Goal: Task Accomplishment & Management: Complete application form

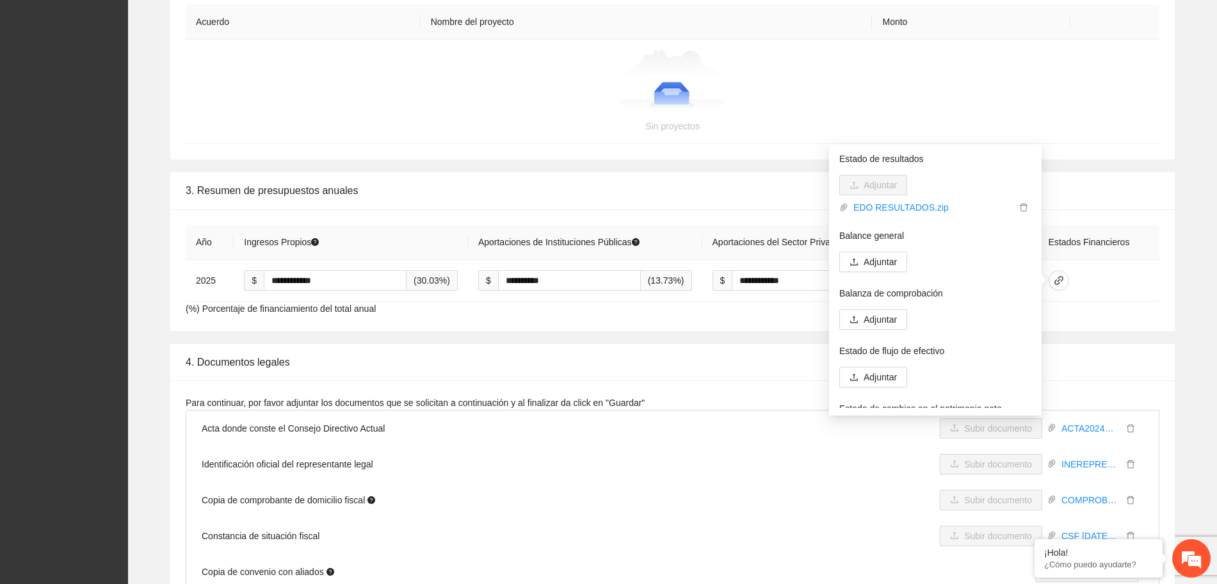
scroll to position [2161, 0]
click at [892, 261] on span "Adjuntar" at bounding box center [880, 262] width 33 height 14
click at [885, 261] on span "Adjuntar" at bounding box center [880, 262] width 33 height 14
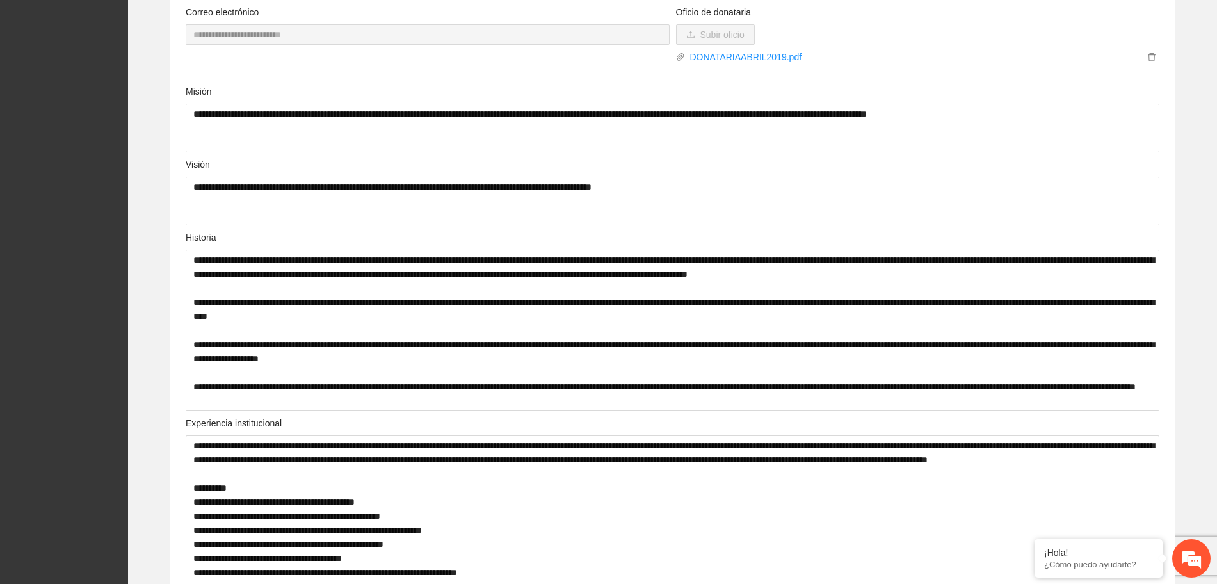
scroll to position [0, 0]
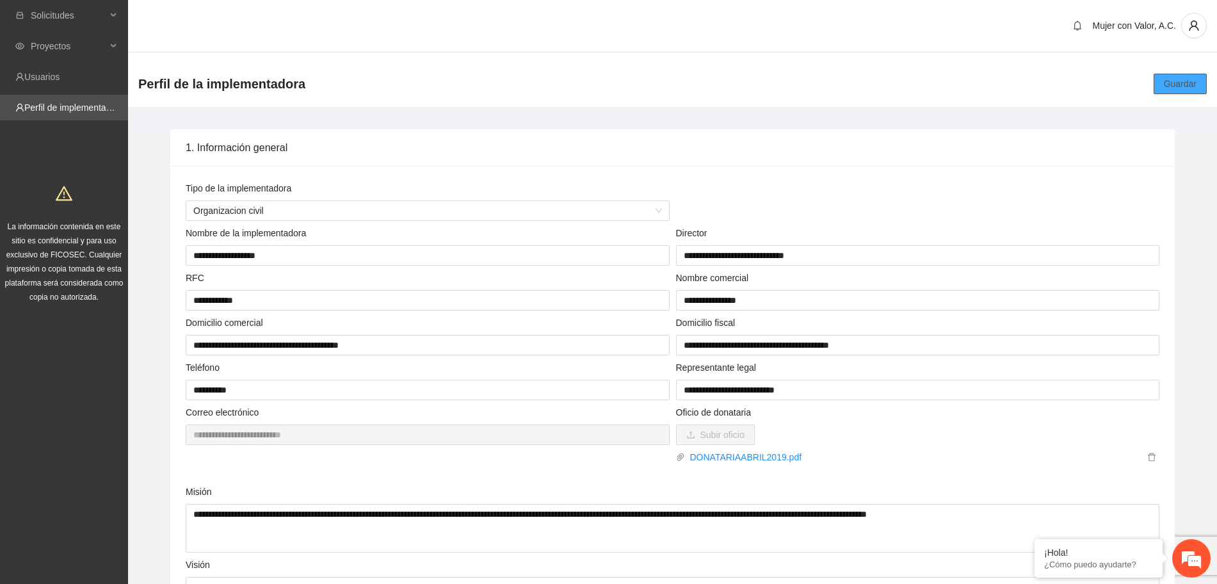
click at [1185, 79] on span "Guardar" at bounding box center [1180, 84] width 33 height 14
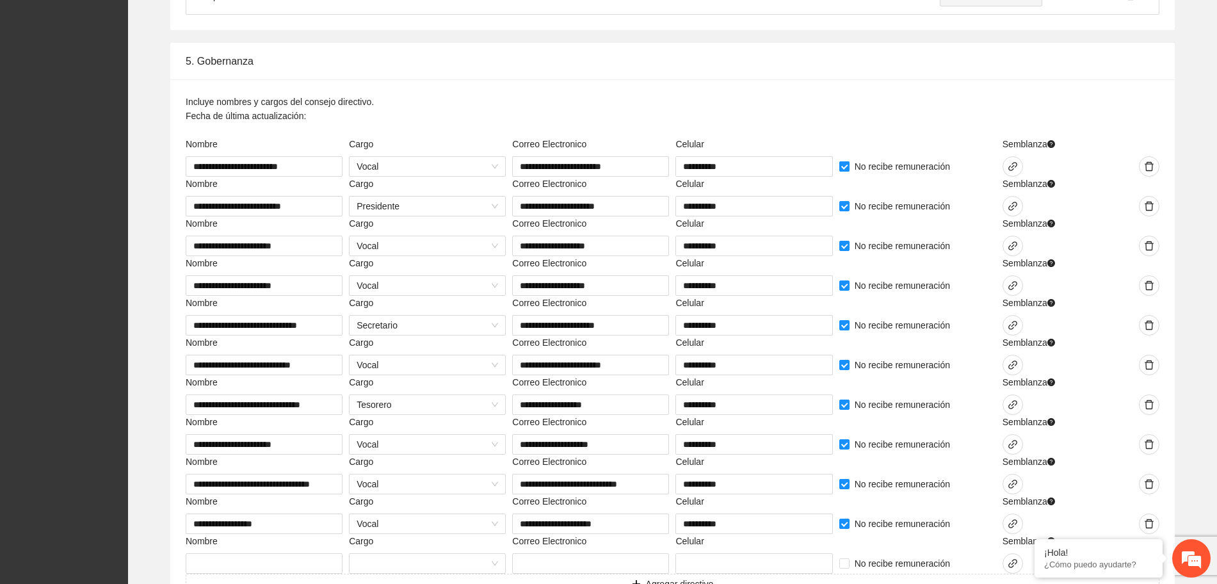
scroll to position [2961, 0]
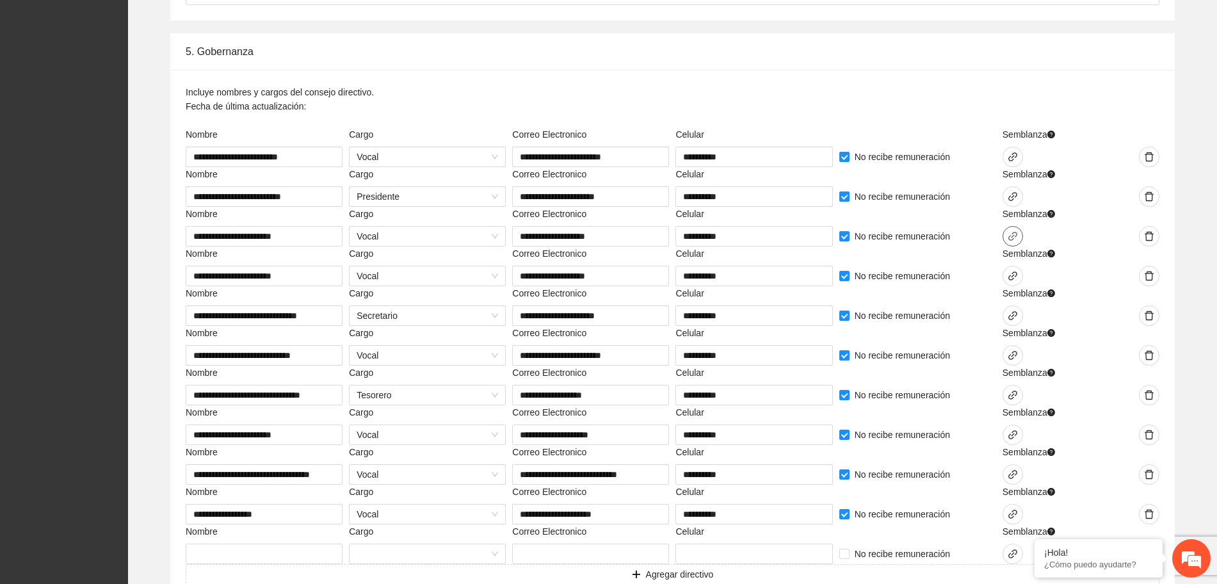
click at [1020, 232] on span "link" at bounding box center [1012, 236] width 19 height 10
click at [825, 223] on span "Adjuntar" at bounding box center [828, 221] width 33 height 14
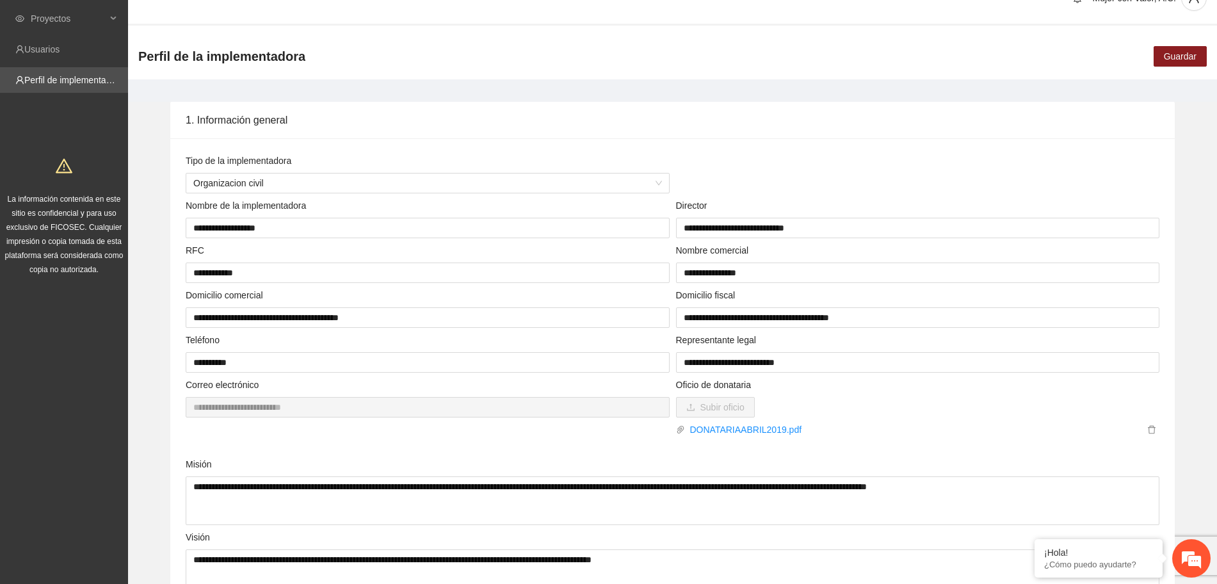
scroll to position [0, 0]
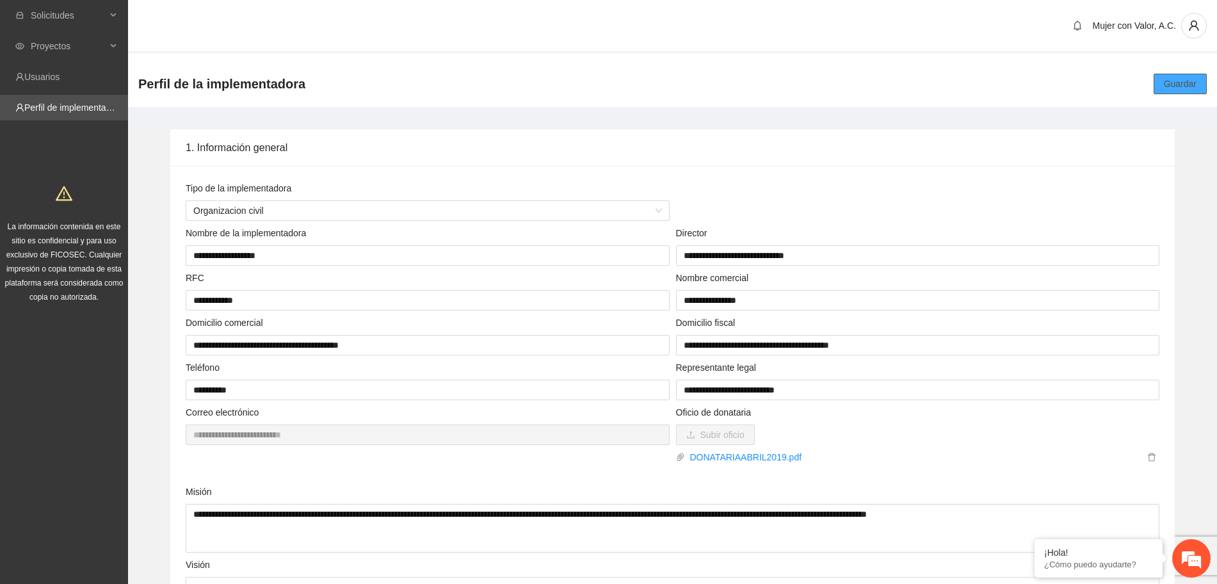
click at [1184, 85] on span "Guardar" at bounding box center [1180, 84] width 33 height 14
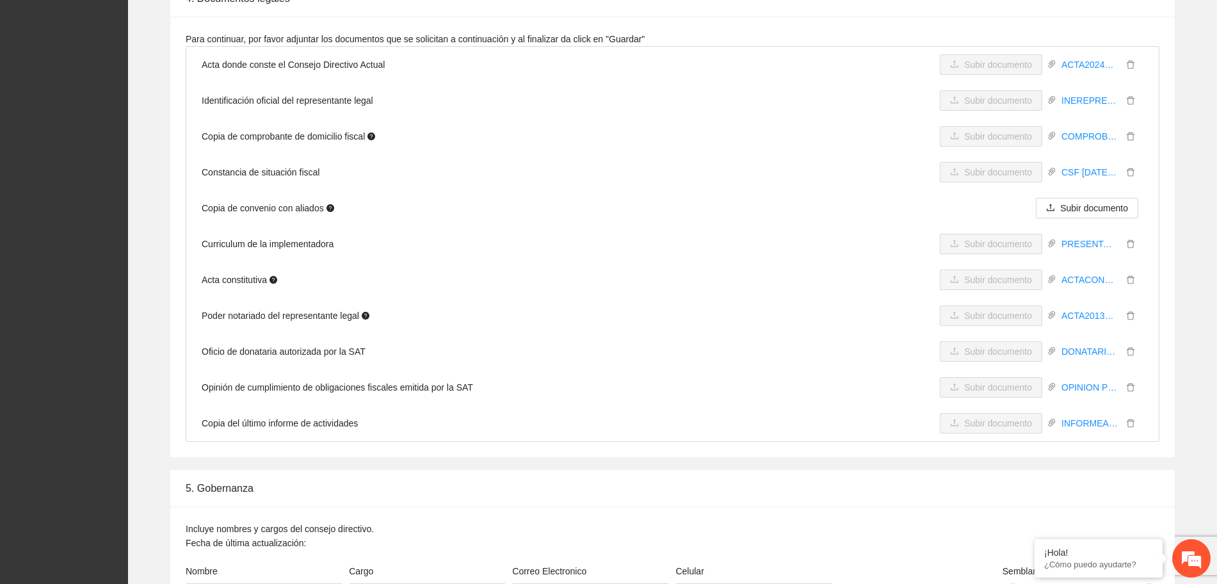
scroll to position [2204, 0]
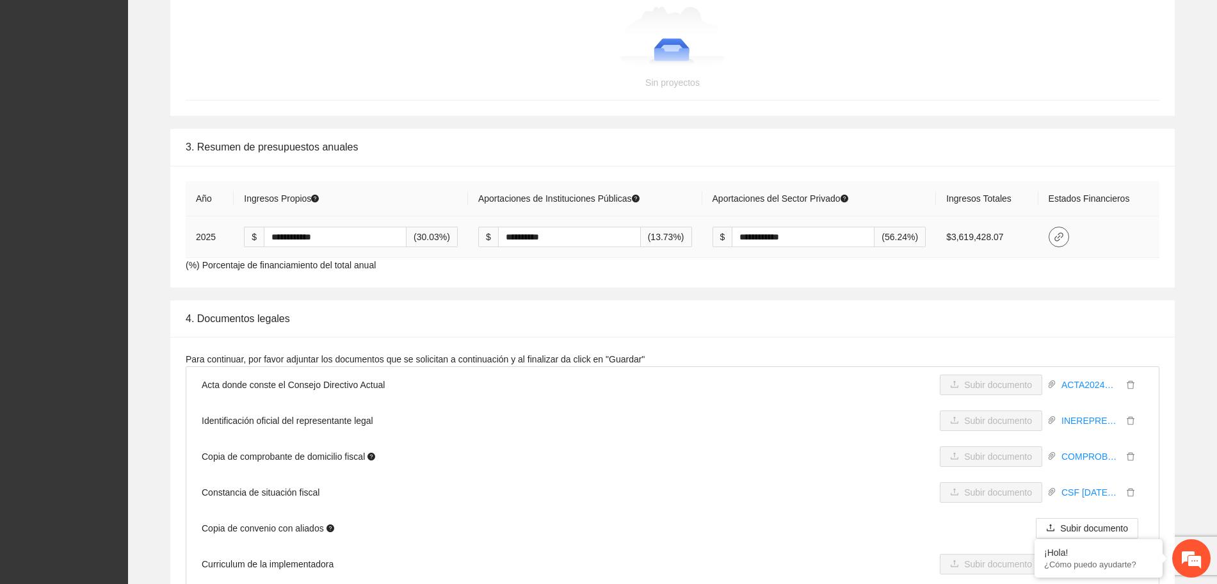
click at [1061, 239] on icon "link" at bounding box center [1059, 237] width 10 height 10
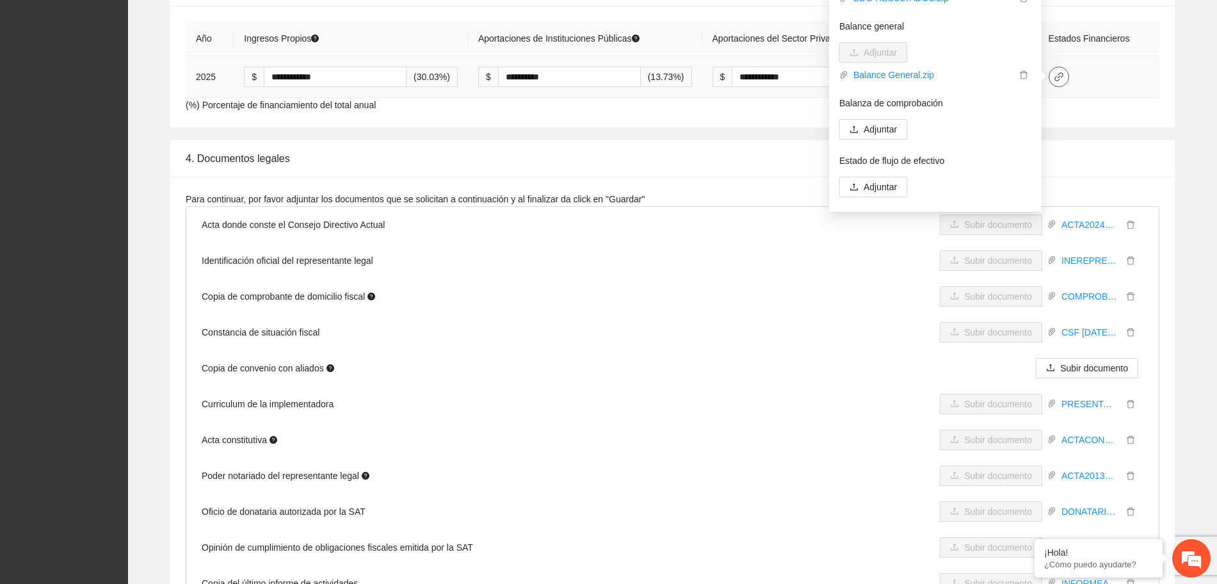
scroll to position [0, 0]
click at [889, 134] on span "Adjuntar" at bounding box center [880, 135] width 33 height 14
click at [869, 134] on span "Adjuntar" at bounding box center [880, 135] width 33 height 14
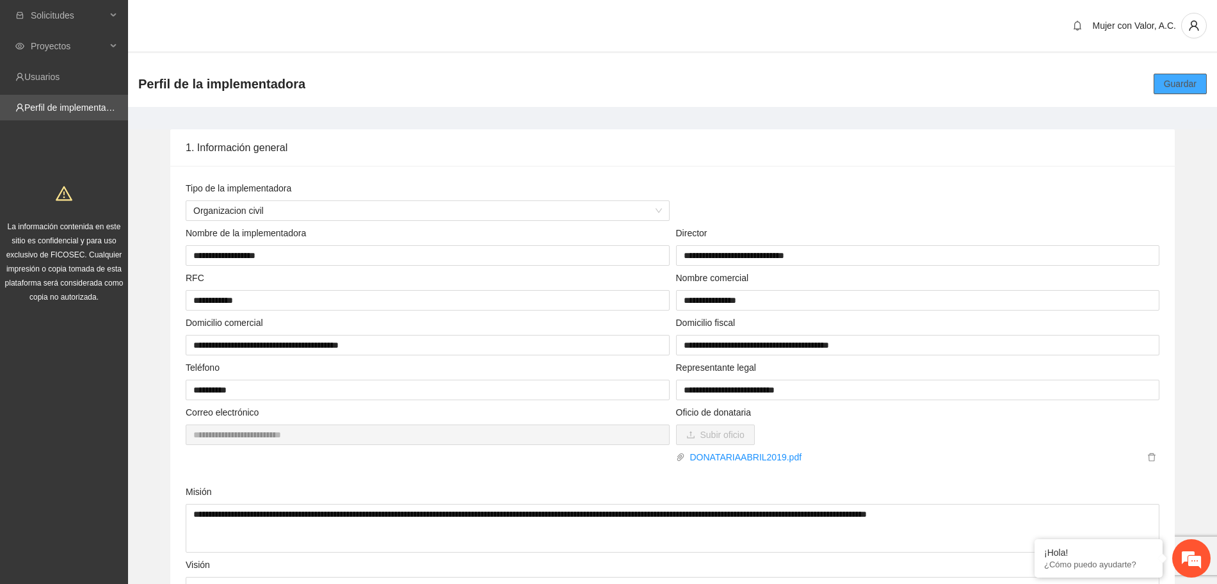
click at [1156, 79] on button "Guardar" at bounding box center [1180, 84] width 53 height 20
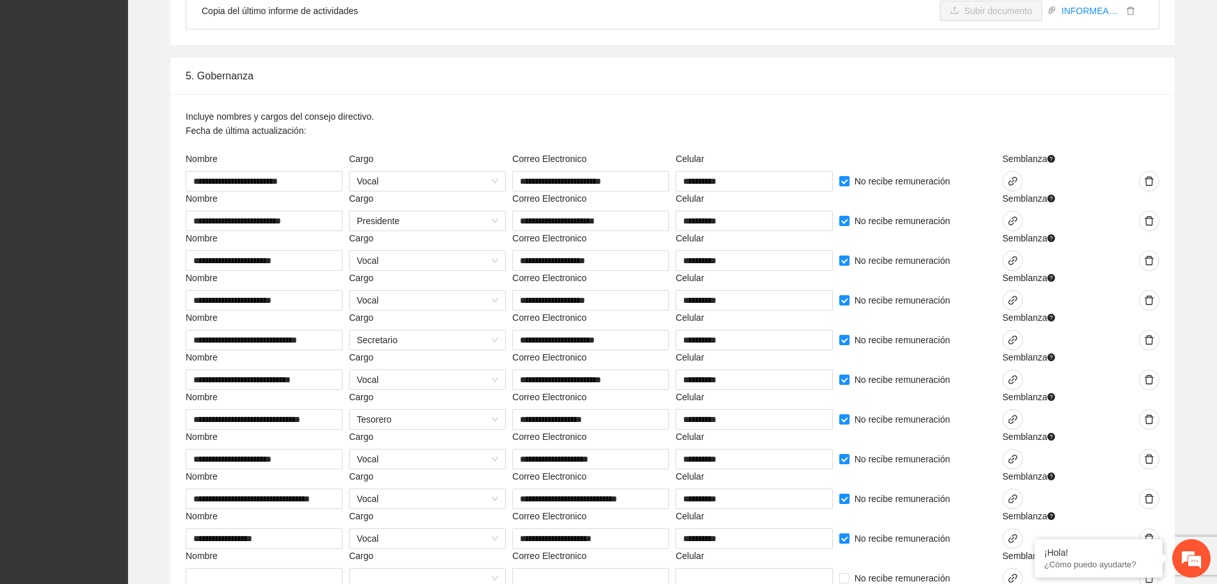
scroll to position [2924, 0]
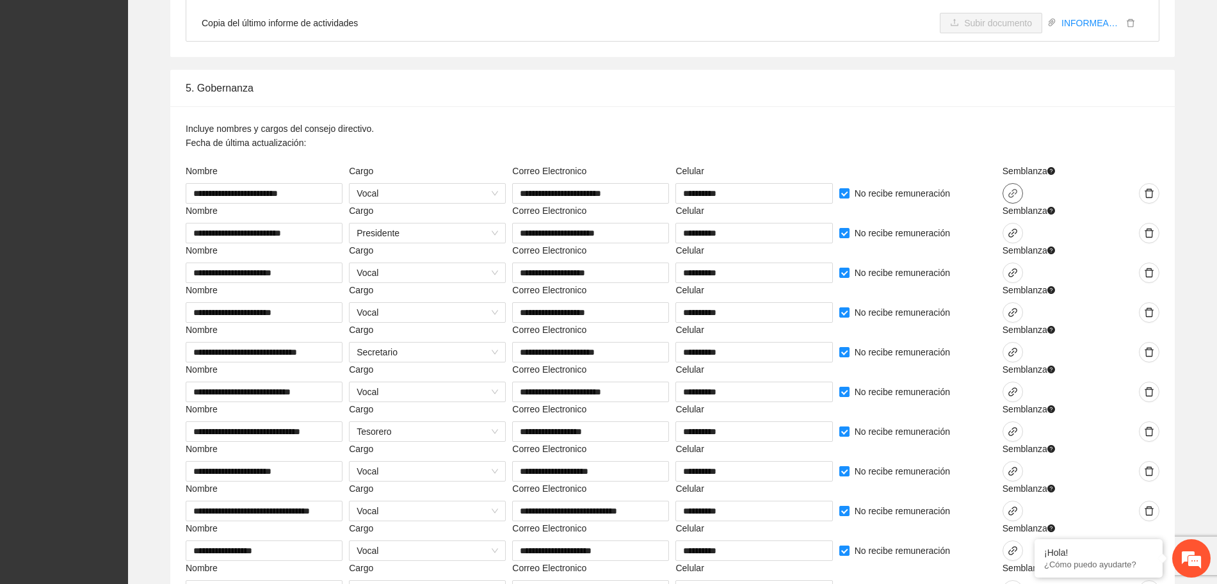
click at [1019, 195] on span "link" at bounding box center [1012, 193] width 19 height 10
click at [993, 127] on div "Incluye nombres y cargos del consejo directivo. Fecha de última actualización:" at bounding box center [673, 143] width 974 height 42
click at [1015, 229] on icon "link" at bounding box center [1012, 233] width 9 height 9
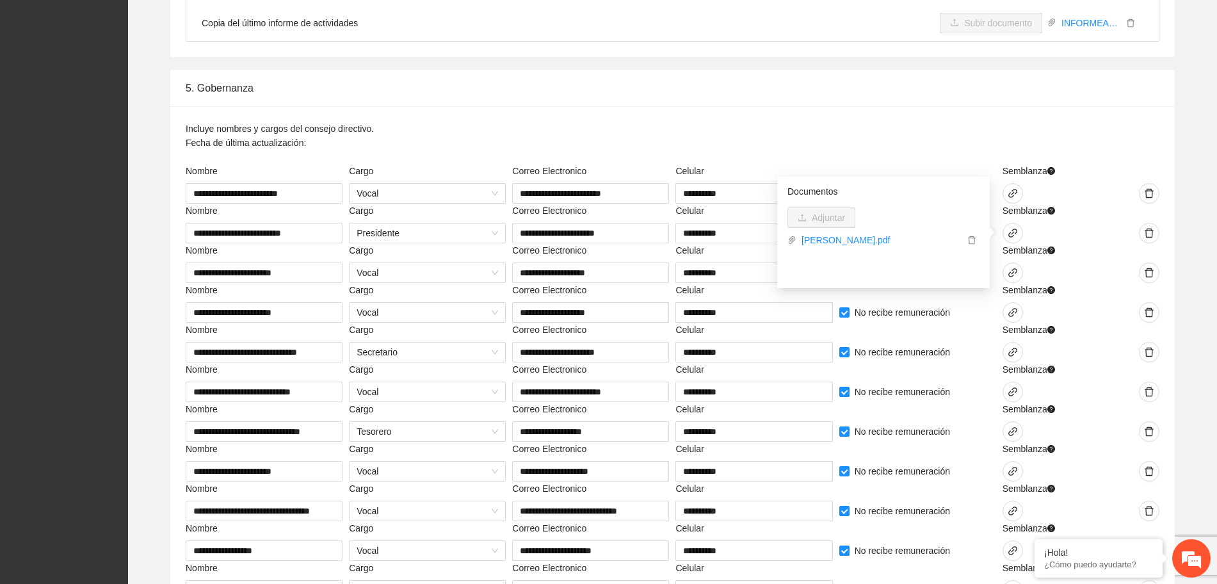
click at [976, 124] on div "Incluye nombres y cargos del consejo directivo. Fecha de última actualización:" at bounding box center [673, 143] width 974 height 42
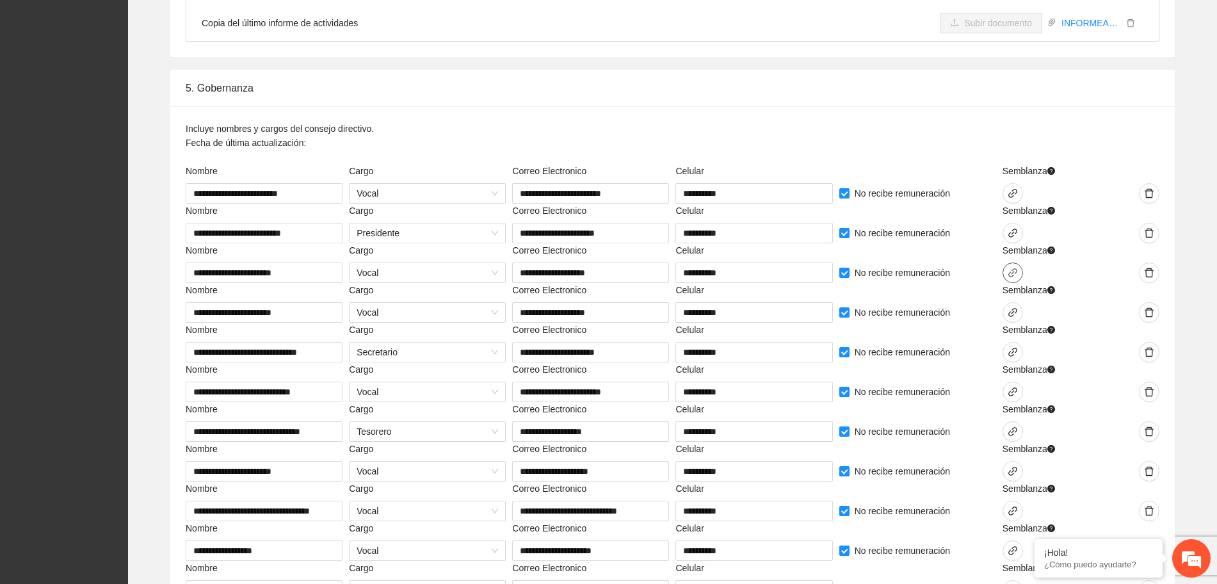
click at [1019, 270] on span "link" at bounding box center [1012, 273] width 19 height 10
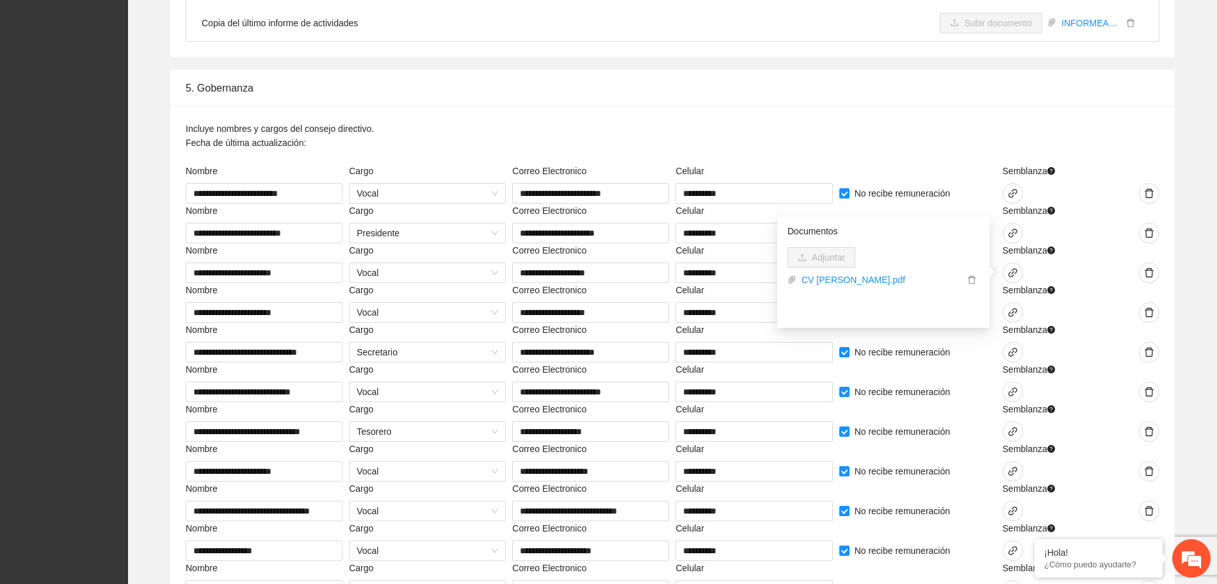
drag, startPoint x: 968, startPoint y: 133, endPoint x: 992, endPoint y: 173, distance: 47.1
click at [968, 135] on div "Incluye nombres y cargos del consejo directivo. Fecha de última actualización:" at bounding box center [673, 143] width 974 height 42
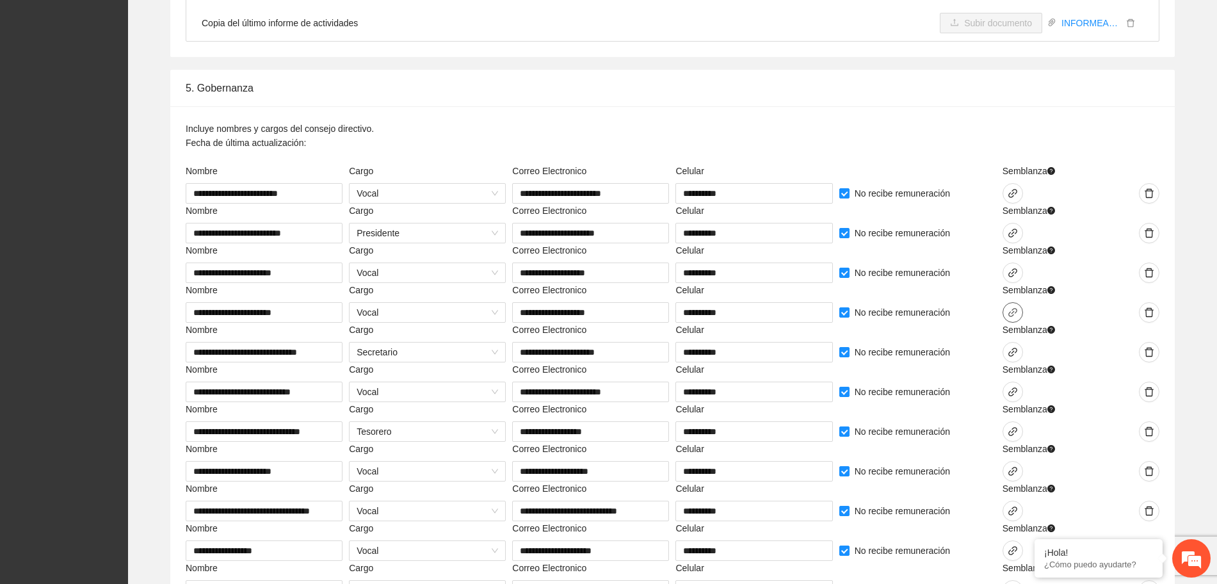
click at [1019, 312] on span "link" at bounding box center [1012, 312] width 19 height 10
click at [1041, 312] on div at bounding box center [1041, 312] width 76 height 20
click at [1011, 350] on icon "link" at bounding box center [1013, 352] width 10 height 10
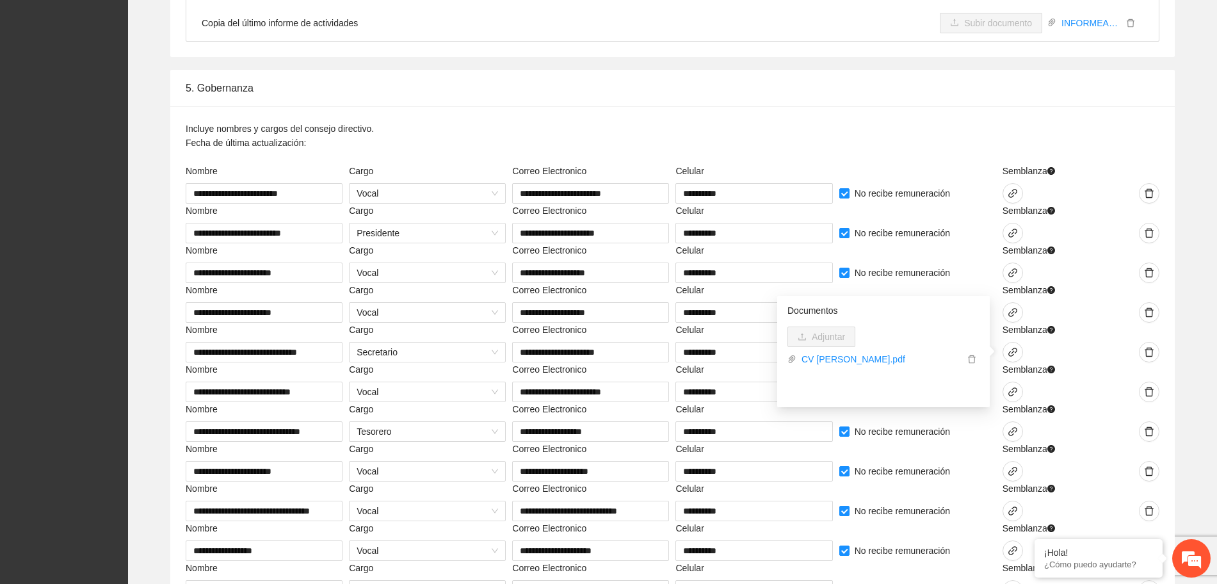
click at [1076, 333] on div "Semblanza" at bounding box center [1041, 332] width 76 height 19
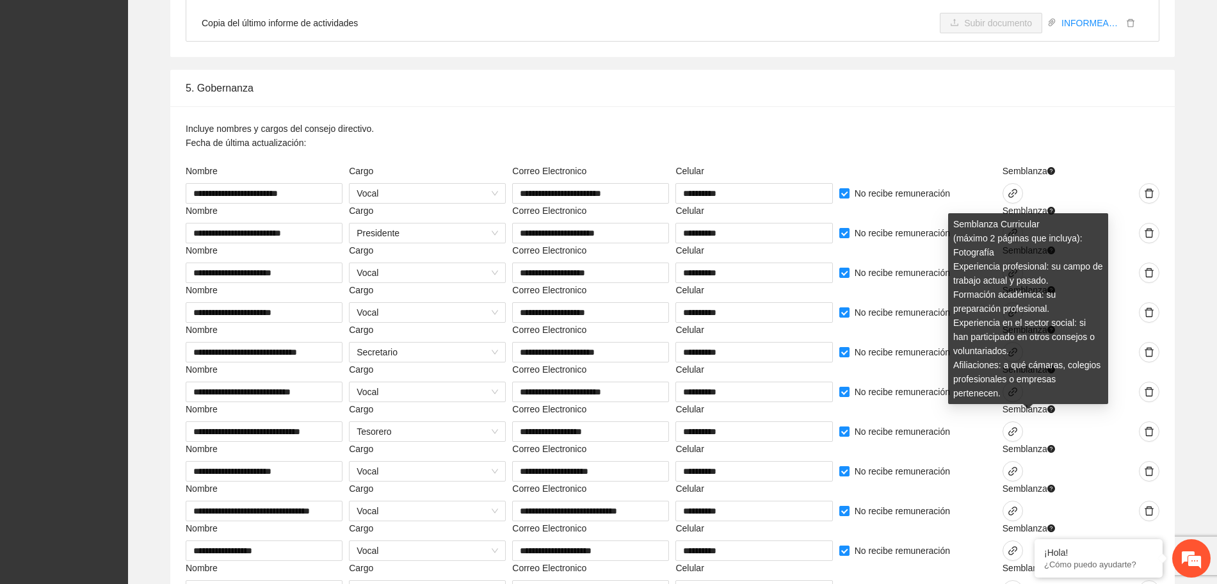
click at [1015, 389] on div "Semblanza Curricular (máximo 2 páginas que incluya): Fotografía Experiencia pro…" at bounding box center [1028, 308] width 160 height 191
click at [1049, 400] on div at bounding box center [1041, 392] width 76 height 20
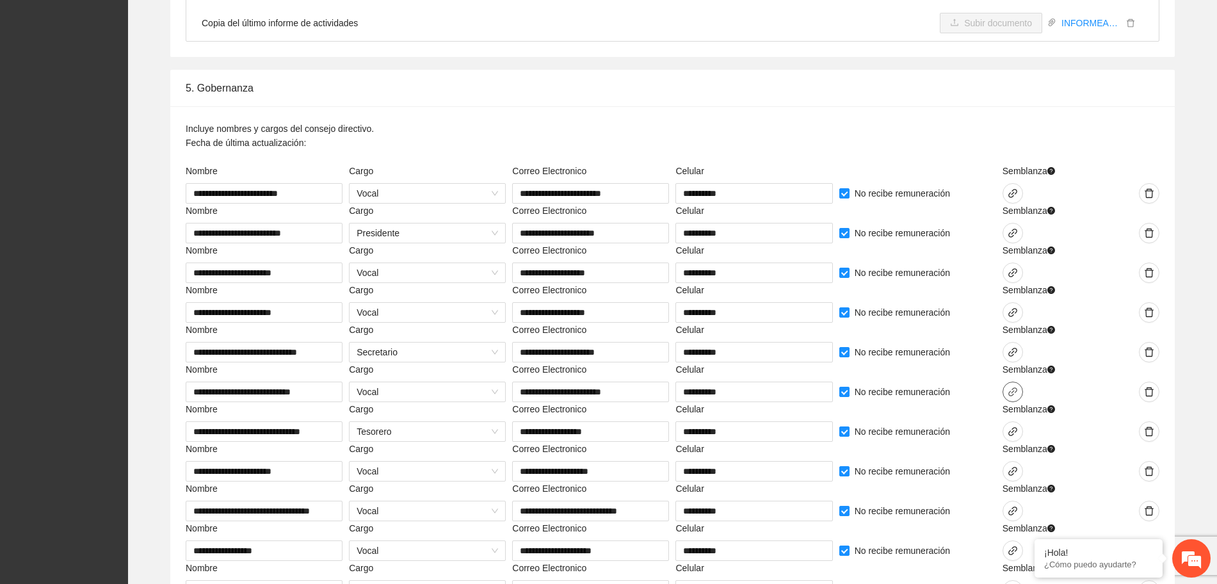
click at [1013, 399] on button "button" at bounding box center [1013, 392] width 20 height 20
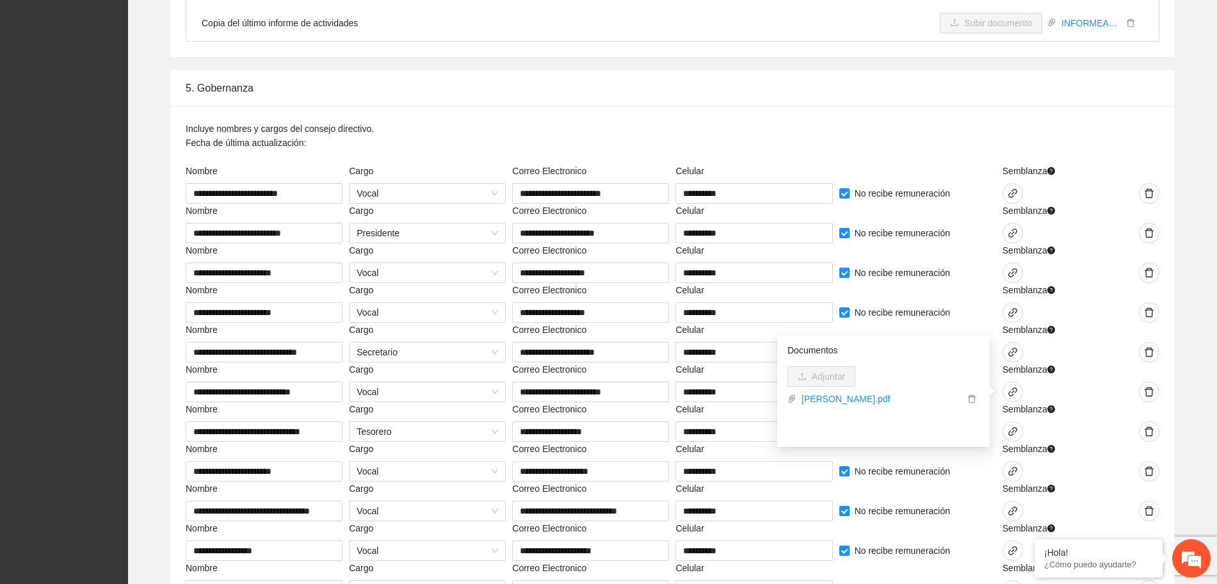
click at [1081, 384] on div at bounding box center [1122, 382] width 82 height 40
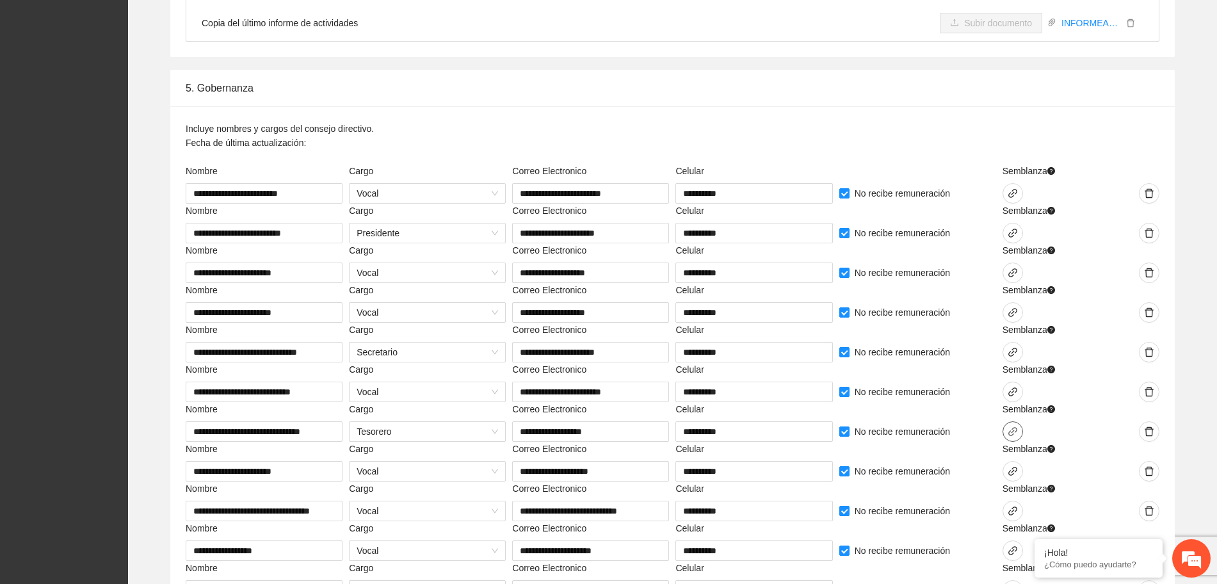
click at [1018, 428] on span "link" at bounding box center [1012, 431] width 19 height 10
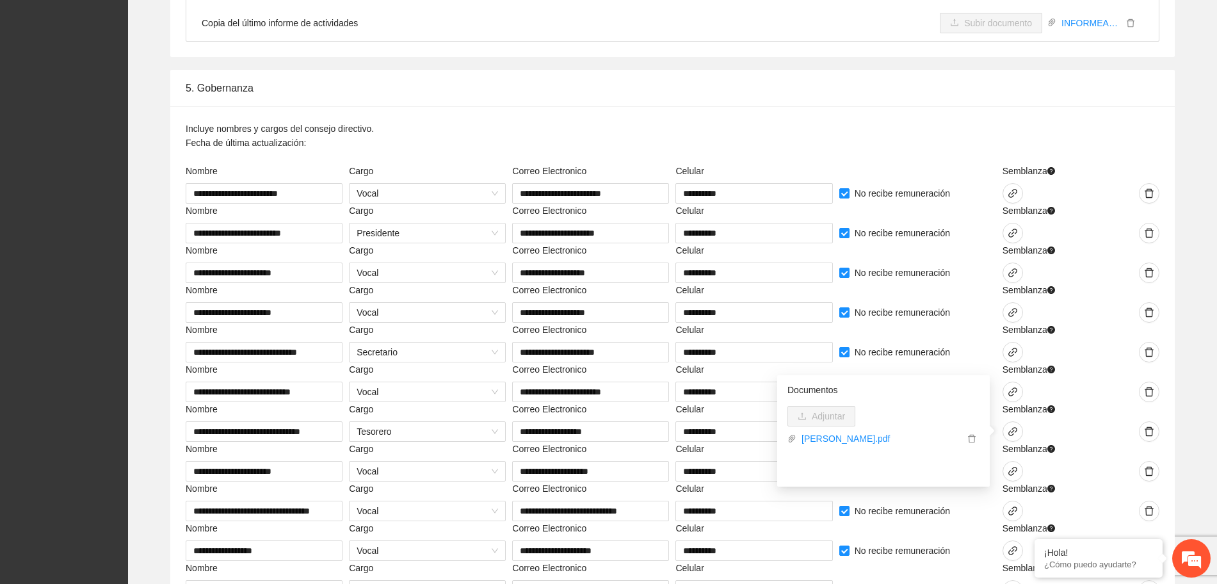
click at [1080, 421] on div "Semblanza" at bounding box center [1040, 422] width 82 height 40
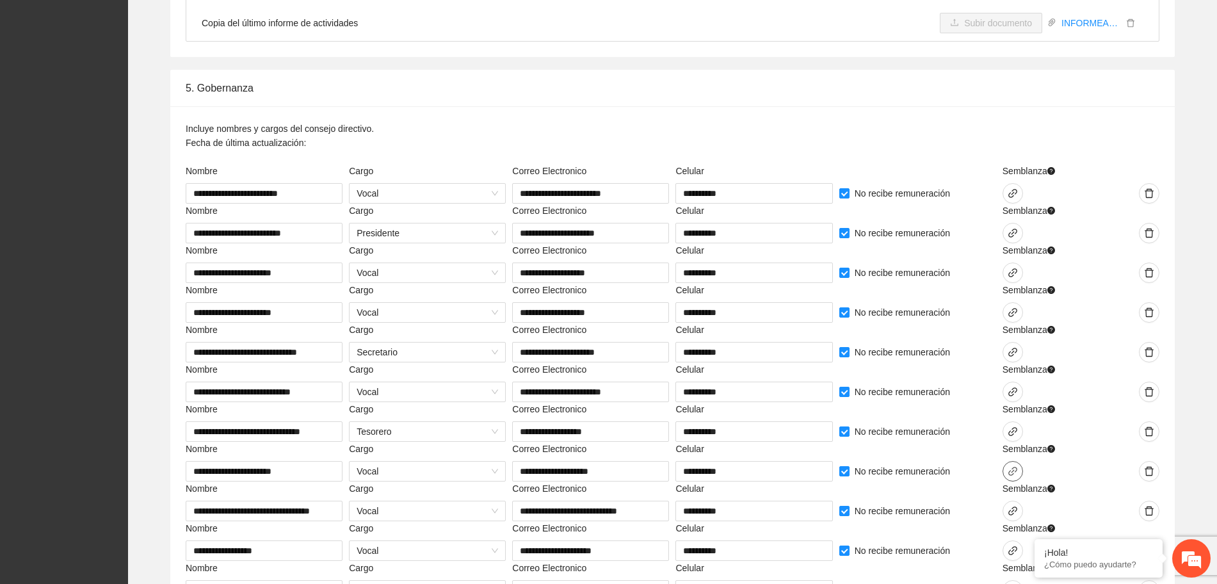
click at [1011, 476] on icon "link" at bounding box center [1013, 471] width 10 height 10
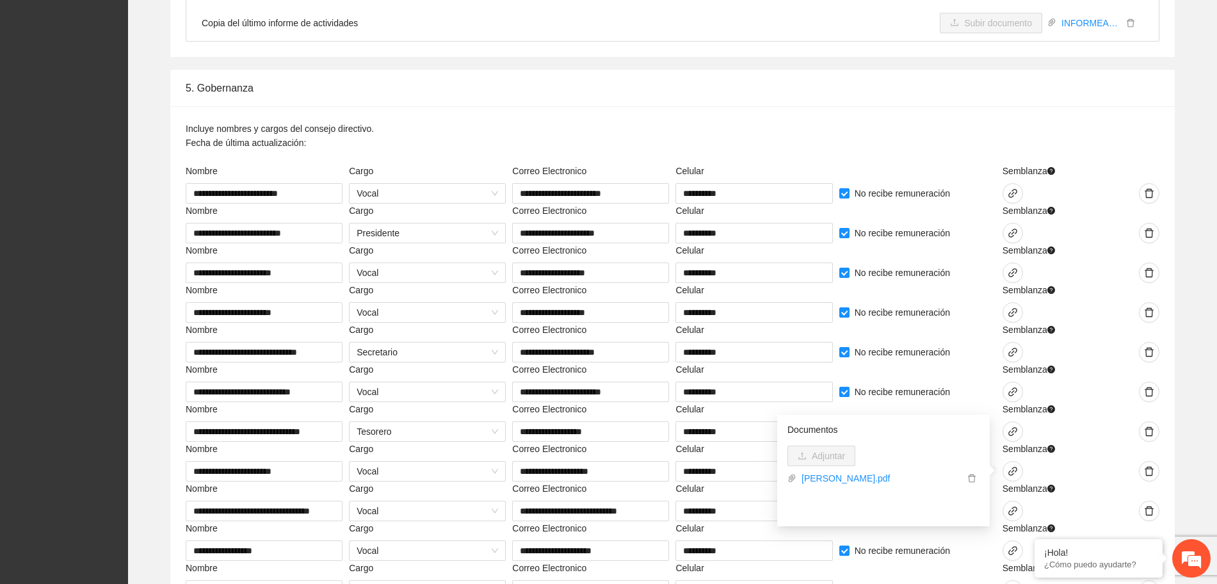
click at [1091, 454] on div at bounding box center [1122, 451] width 76 height 19
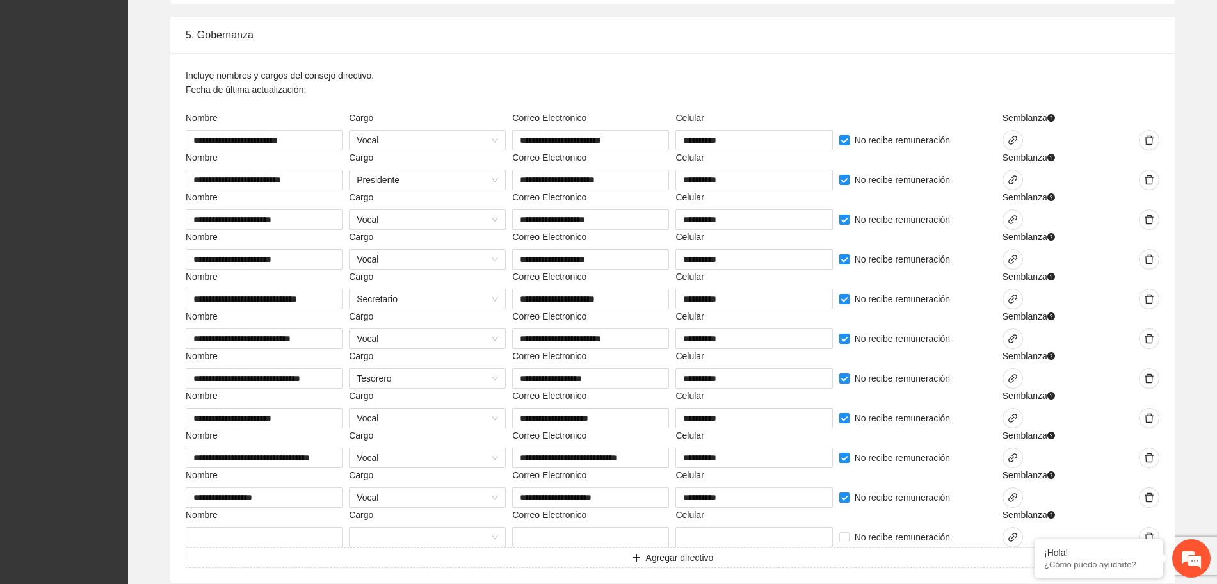
scroll to position [3084, 0]
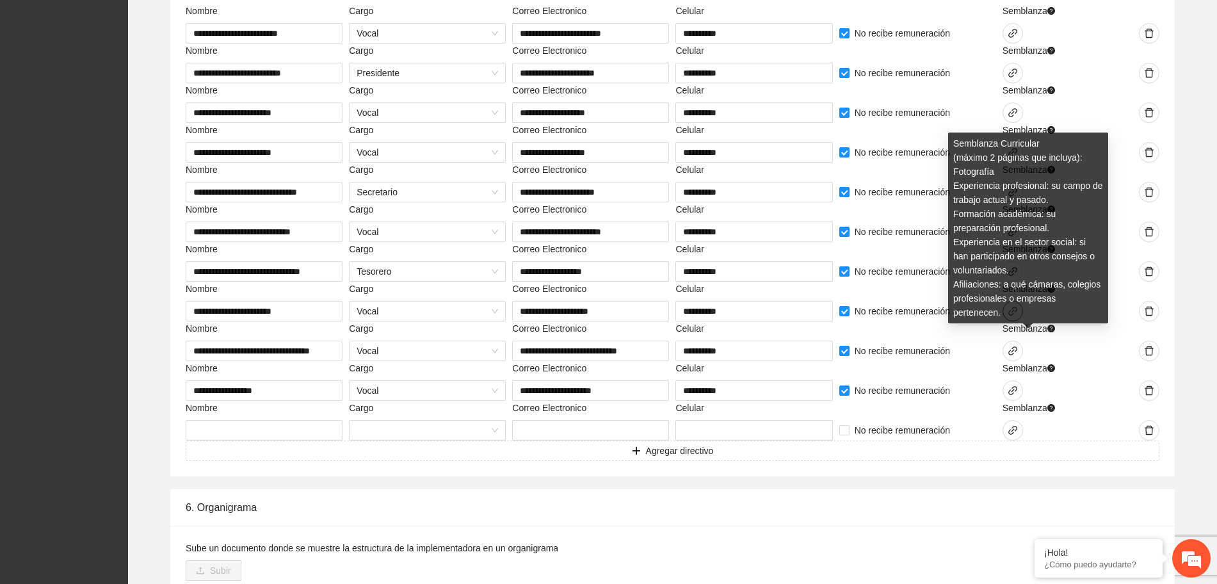
click at [1013, 306] on div "Semblanza Curricular (máximo 2 páginas que incluya): Fotografía Experiencia pro…" at bounding box center [1028, 228] width 160 height 191
click at [1012, 312] on div "Semblanza Curricular (máximo 2 páginas que incluya): Fotografía Experiencia pro…" at bounding box center [1028, 233] width 160 height 200
click at [1121, 321] on div at bounding box center [1122, 330] width 76 height 19
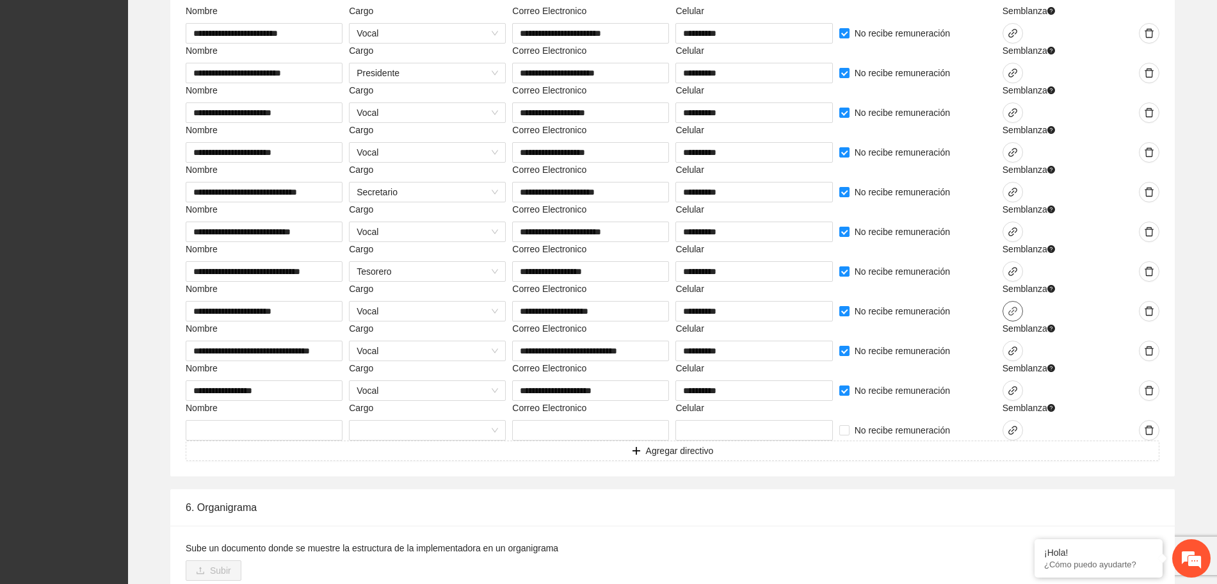
click at [1008, 309] on icon "link" at bounding box center [1013, 311] width 10 height 10
click at [1081, 291] on div at bounding box center [1122, 302] width 82 height 40
click at [1020, 269] on span "link" at bounding box center [1012, 271] width 19 height 10
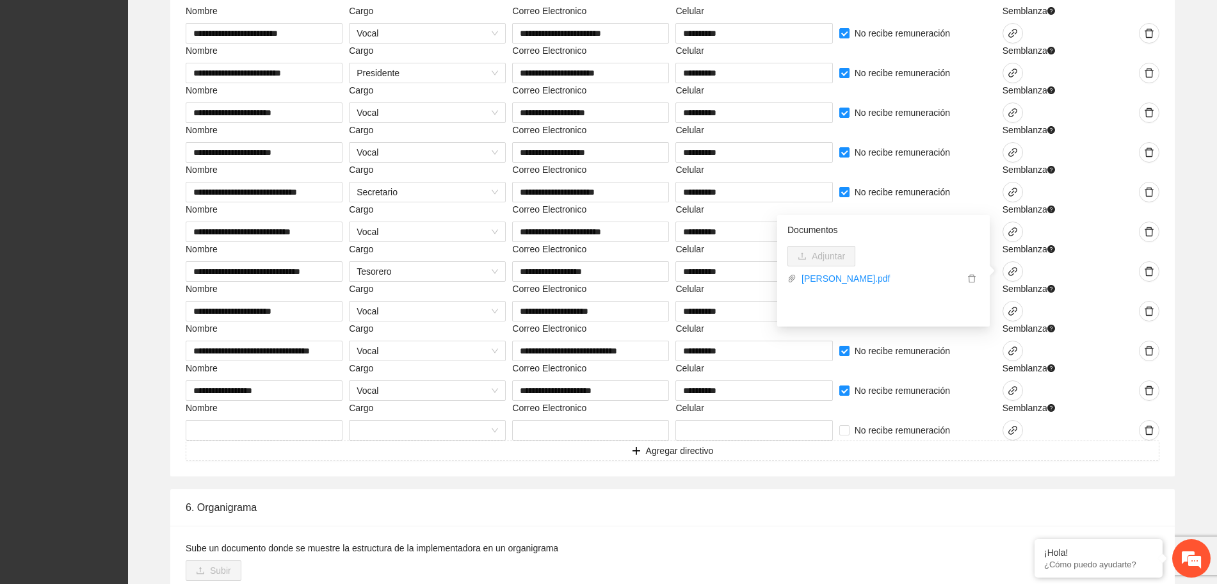
click at [1100, 312] on div at bounding box center [1122, 311] width 76 height 20
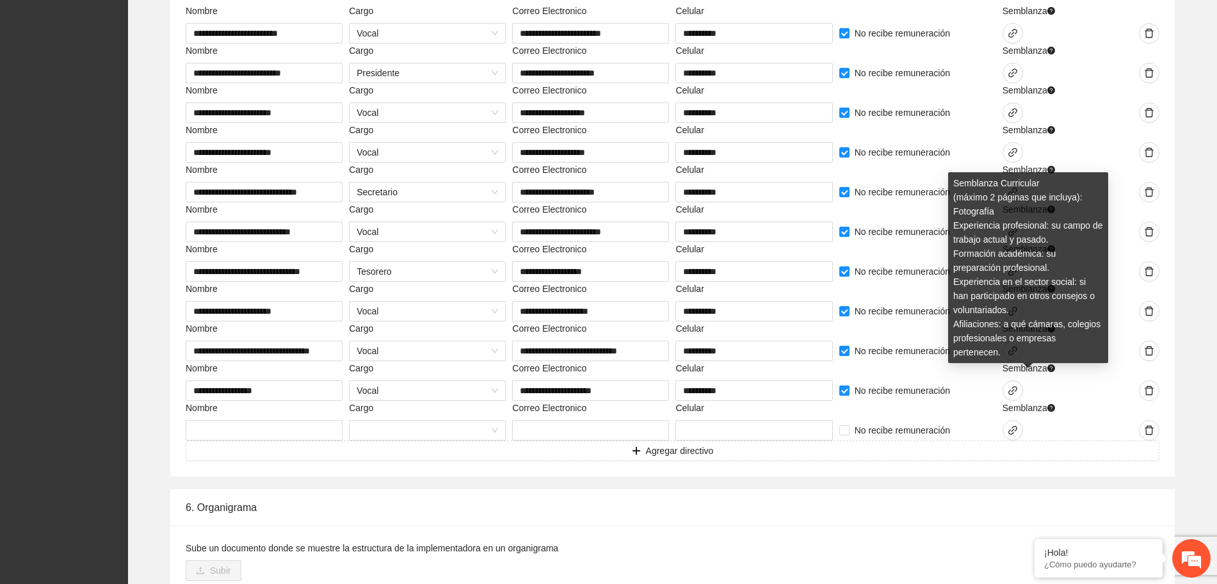
click at [1012, 351] on div "Semblanza Curricular (máximo 2 páginas que incluya): Fotografía Experiencia pro…" at bounding box center [1028, 272] width 160 height 200
click at [1087, 366] on div at bounding box center [1122, 370] width 76 height 19
click at [1021, 350] on div "Semblanza Curricular (máximo 2 páginas que incluya): Fotografía Experiencia pro…" at bounding box center [1028, 272] width 160 height 200
click at [1013, 354] on div "Semblanza Curricular (máximo 2 páginas que incluya): Fotografía Experiencia pro…" at bounding box center [1028, 272] width 160 height 200
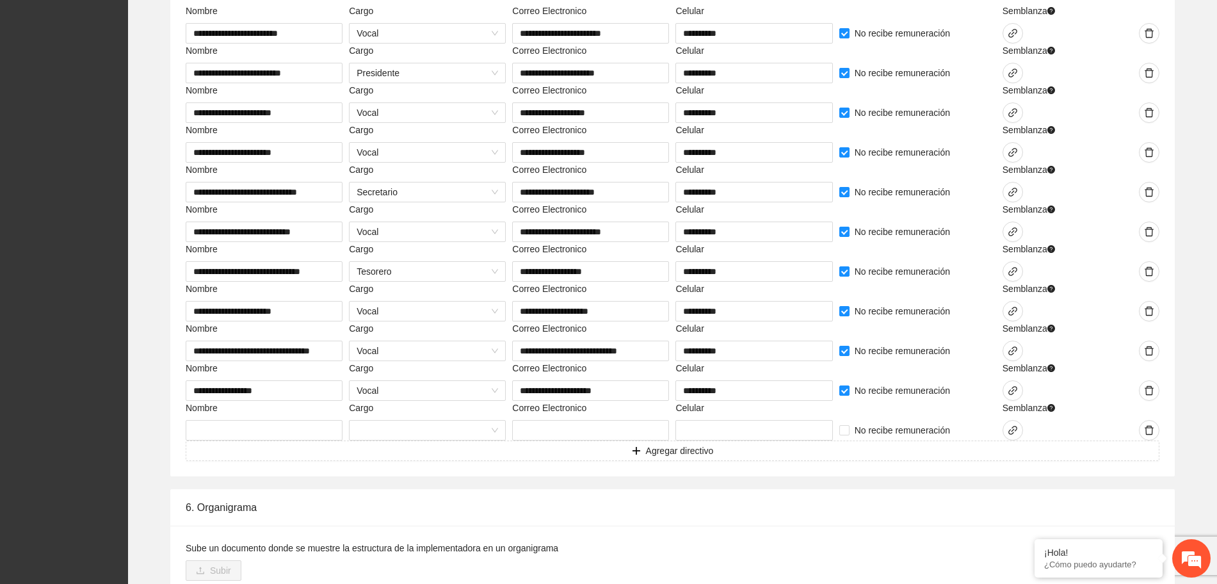
click at [1101, 375] on div at bounding box center [1122, 370] width 76 height 19
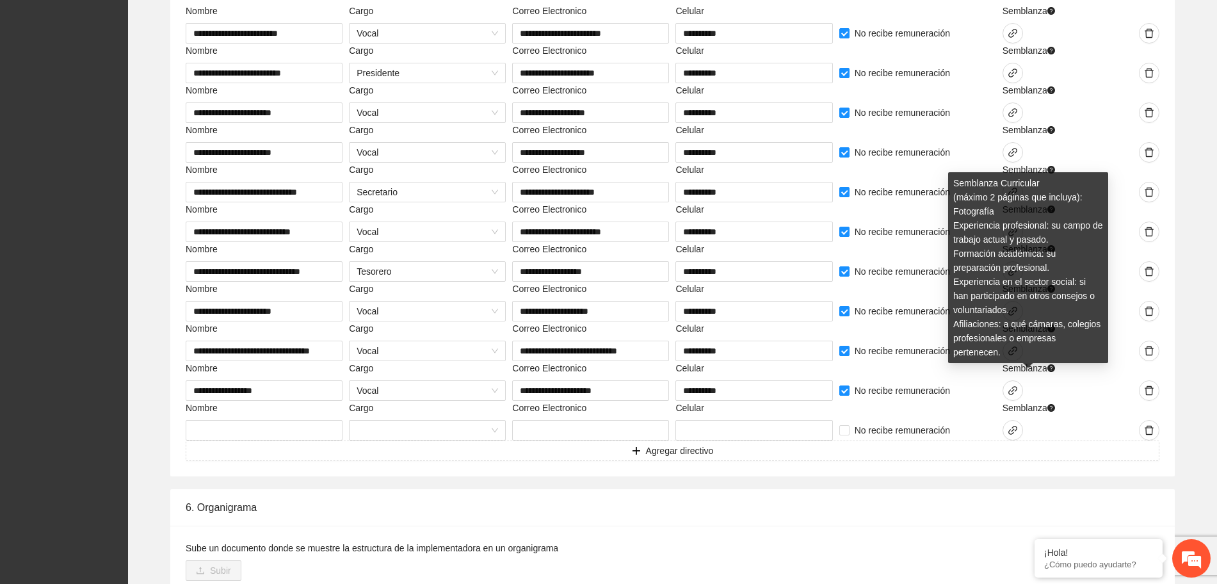
click at [949, 398] on div "No recibe remuneración" at bounding box center [917, 390] width 157 height 20
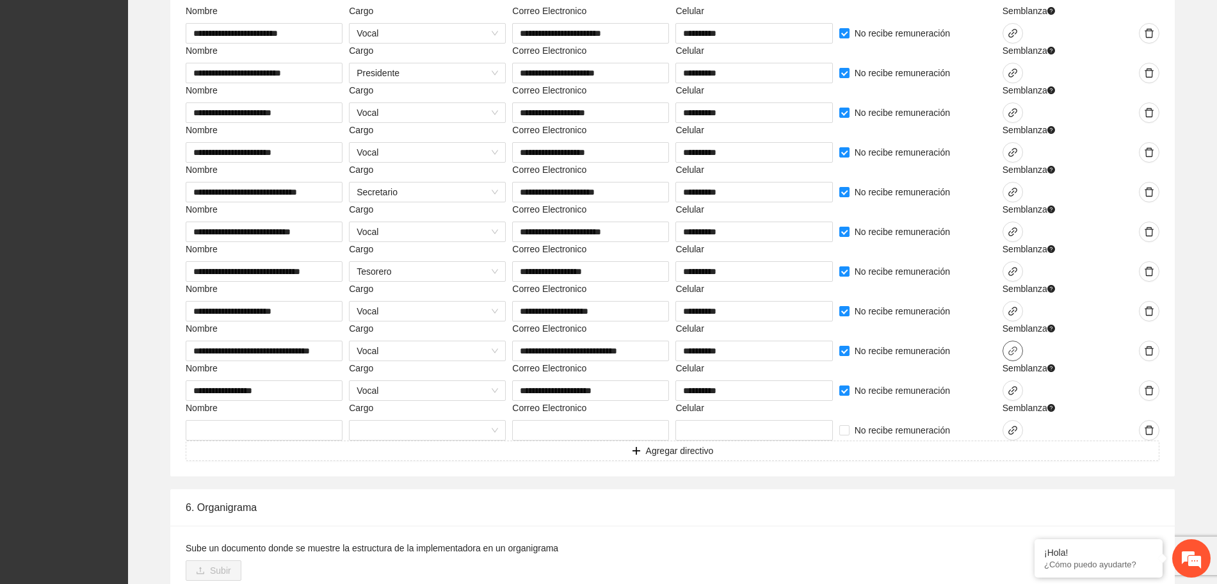
click at [1005, 356] on button "button" at bounding box center [1013, 351] width 20 height 20
click at [1039, 360] on div at bounding box center [1041, 351] width 76 height 20
click at [1016, 398] on button "button" at bounding box center [1013, 390] width 20 height 20
click at [1115, 396] on div at bounding box center [1122, 390] width 76 height 20
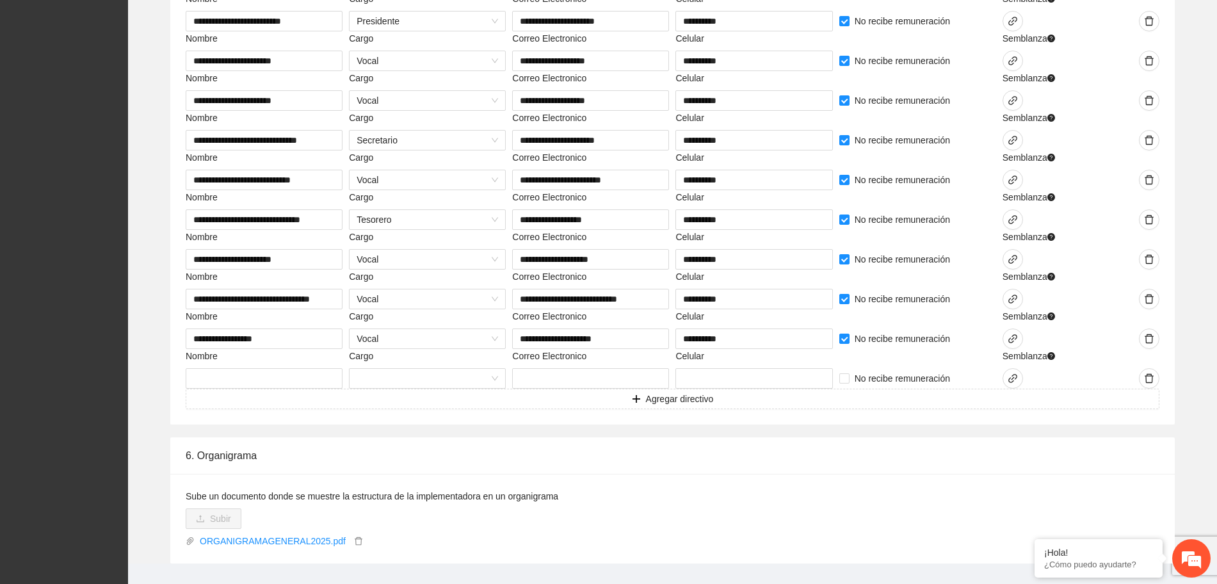
scroll to position [3164, 0]
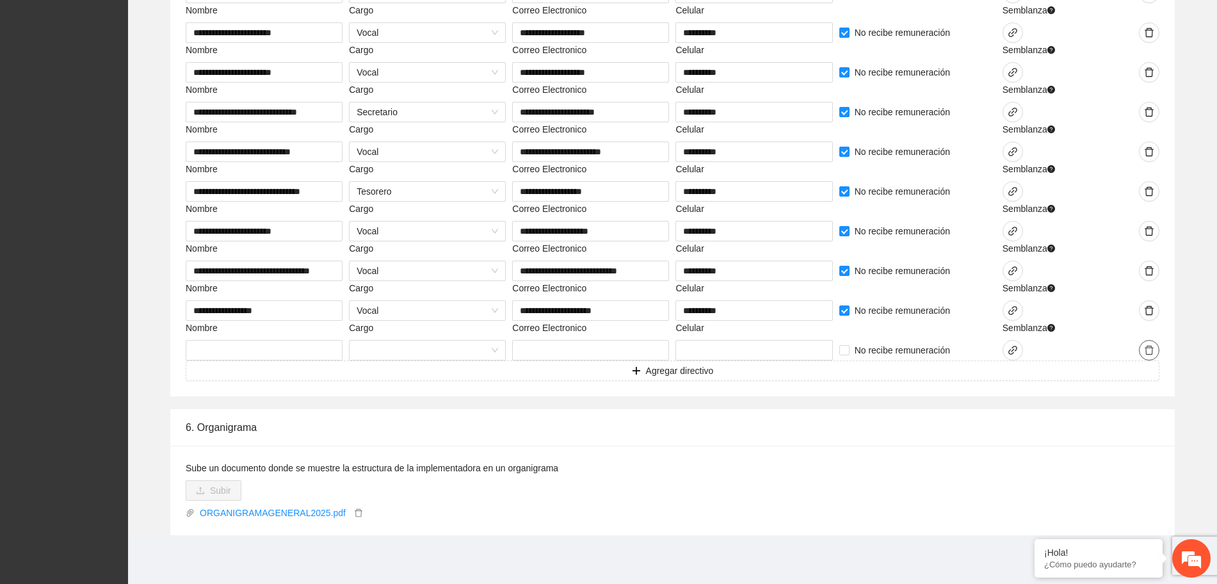
click at [1149, 354] on icon "delete" at bounding box center [1149, 350] width 9 height 9
click at [1172, 310] on span "Eliminar" at bounding box center [1188, 309] width 33 height 14
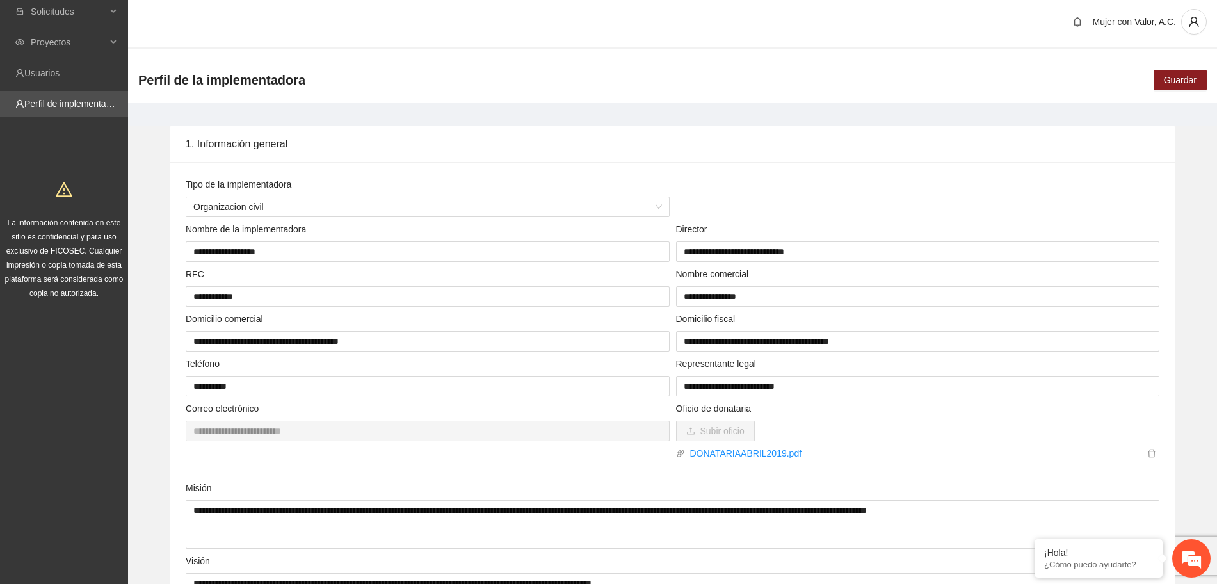
scroll to position [0, 0]
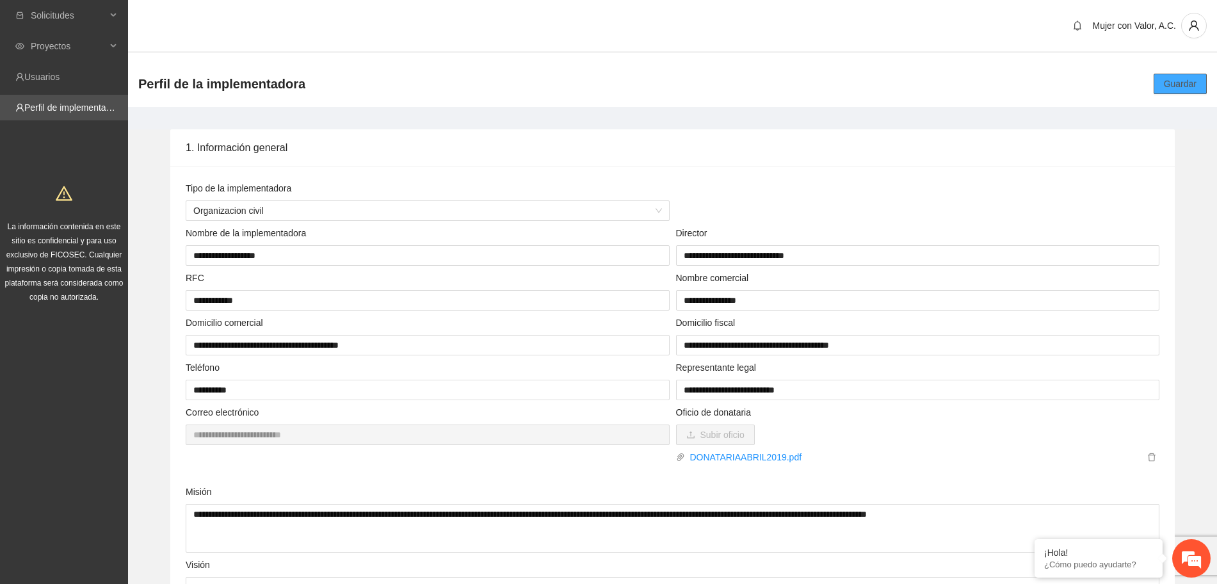
drag, startPoint x: 1175, startPoint y: 66, endPoint x: 1172, endPoint y: 74, distance: 8.9
click at [1174, 71] on div "Perfil de la implementadora Guardar" at bounding box center [672, 84] width 1089 height 46
click at [1172, 75] on button "Guardar" at bounding box center [1180, 84] width 53 height 20
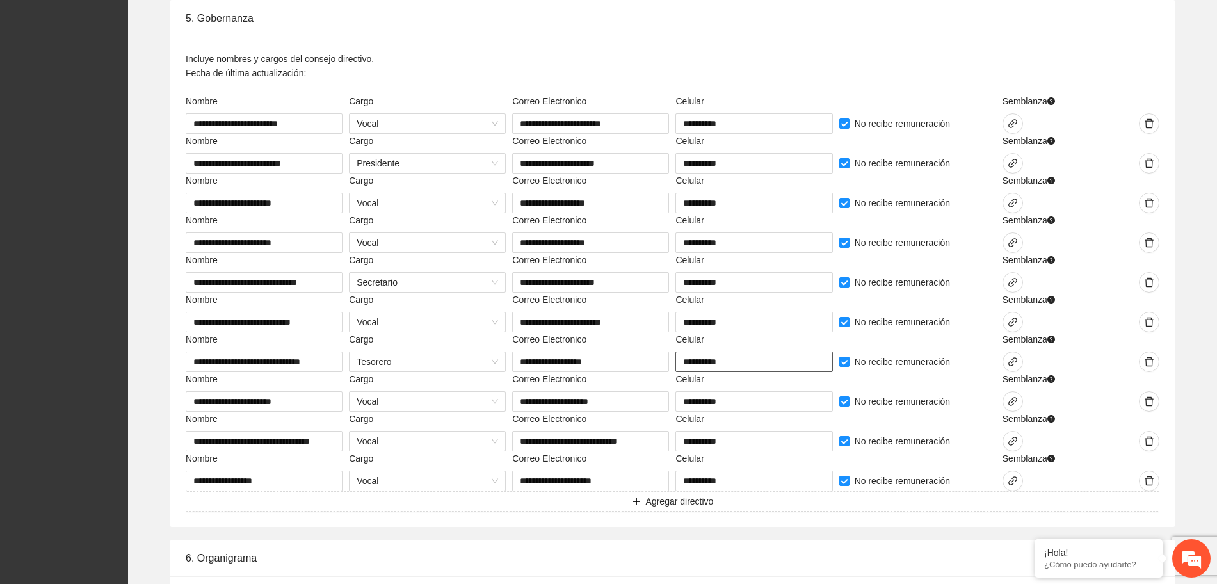
scroll to position [3045, 0]
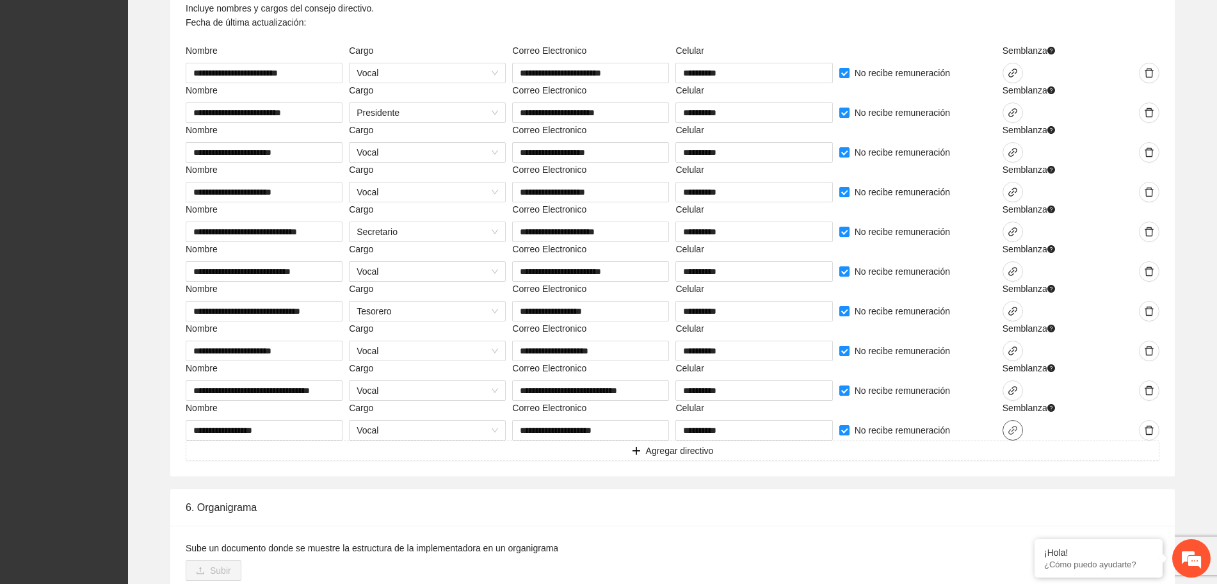
click at [1015, 427] on icon "link" at bounding box center [1013, 430] width 10 height 10
click at [1061, 423] on div at bounding box center [1041, 430] width 76 height 20
click at [1012, 431] on icon "link" at bounding box center [1012, 430] width 9 height 9
click at [802, 414] on icon "upload" at bounding box center [802, 414] width 9 height 9
click at [915, 528] on div "Sube un documento donde se muestre la estructura de la implementadora en un org…" at bounding box center [672, 571] width 1004 height 90
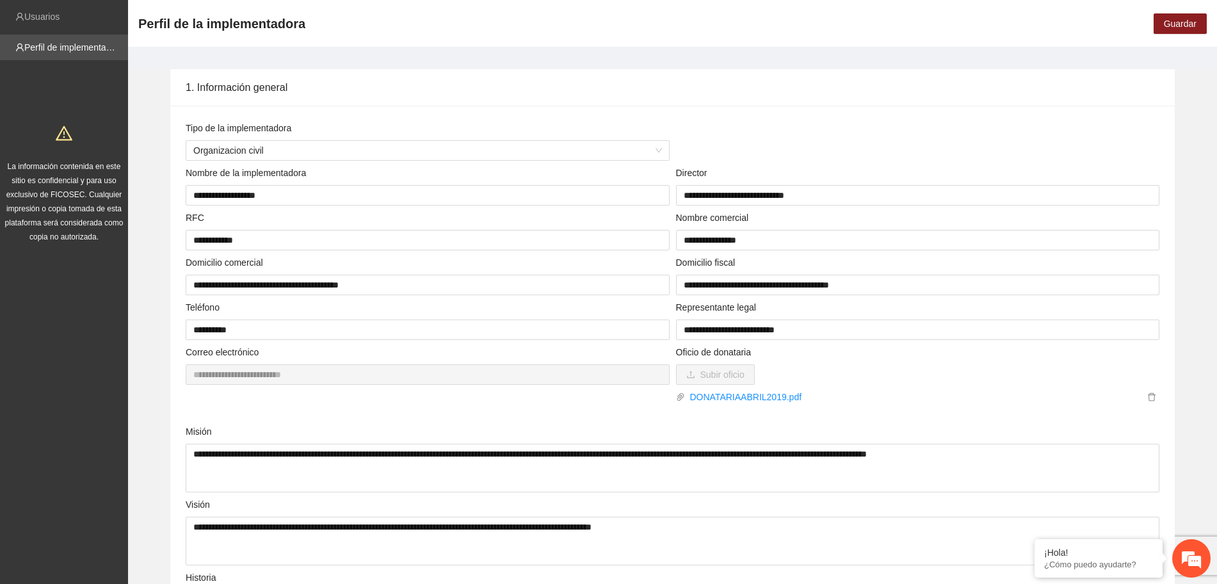
scroll to position [0, 0]
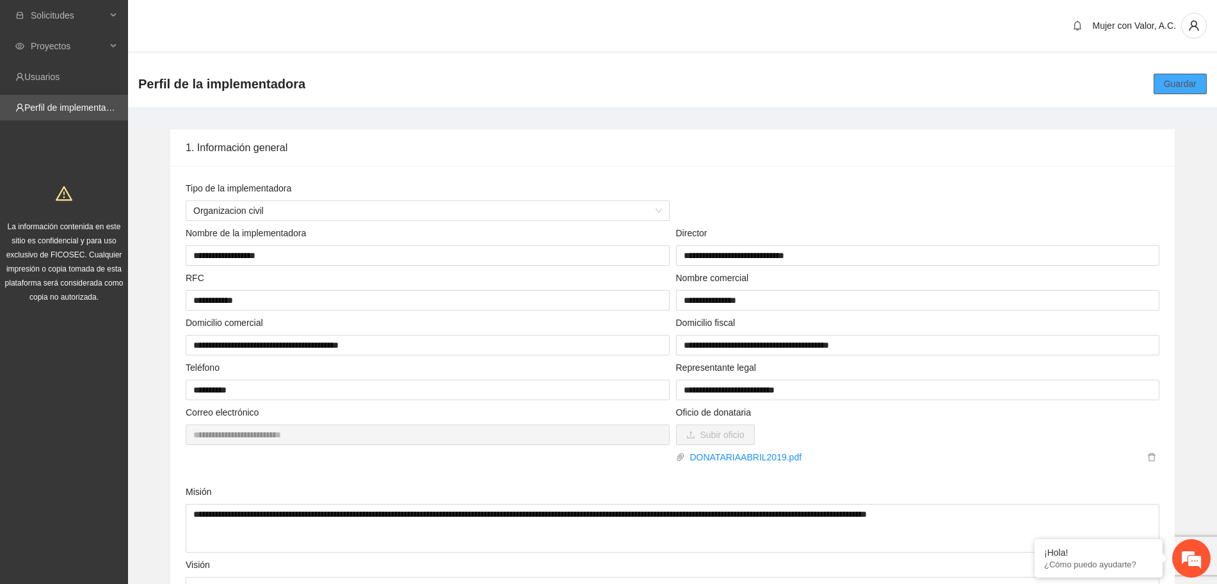
click at [1168, 81] on span "Guardar" at bounding box center [1180, 84] width 33 height 14
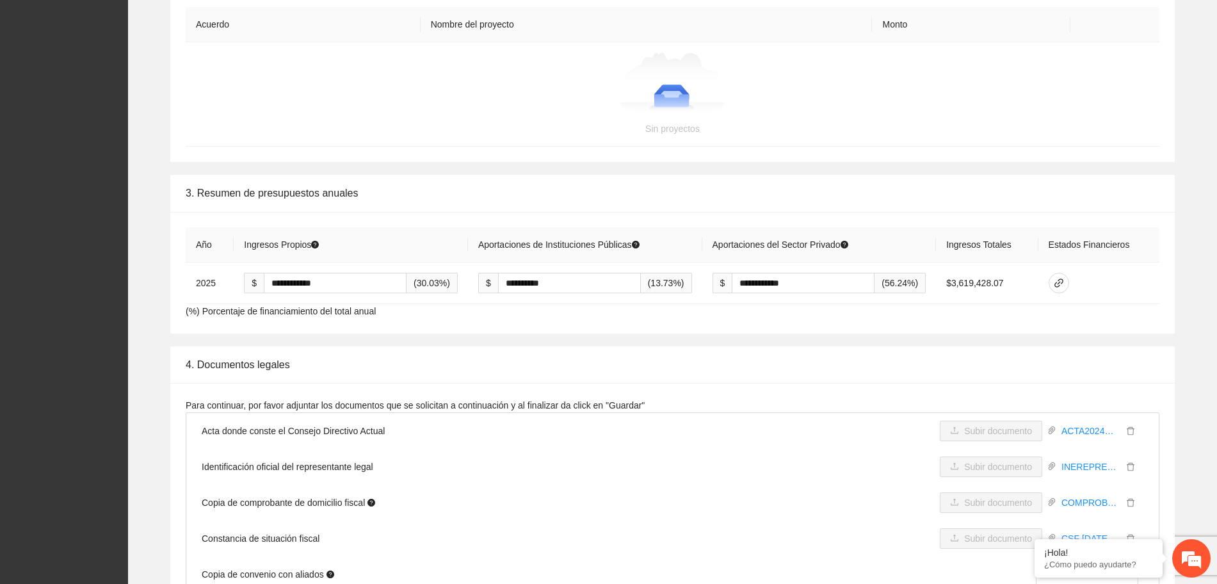
scroll to position [2161, 0]
click at [1064, 284] on icon "link" at bounding box center [1059, 280] width 10 height 10
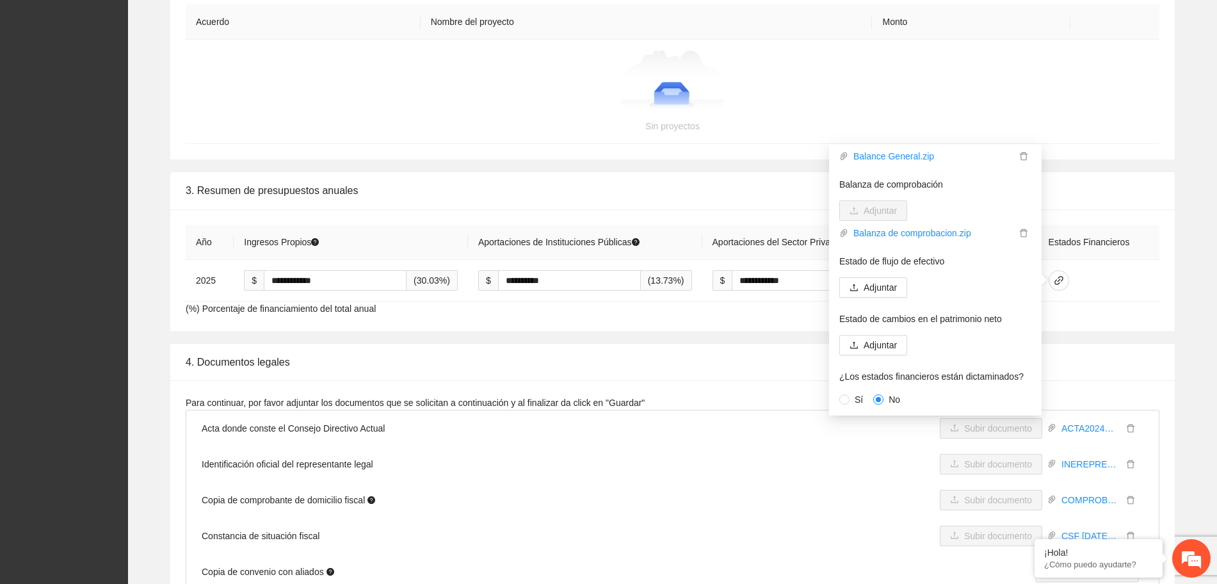
click at [878, 490] on li "Copia de comprobante de domicilio fiscal Subir documento COMPROBANTEDOMICILIO20…" at bounding box center [672, 500] width 972 height 36
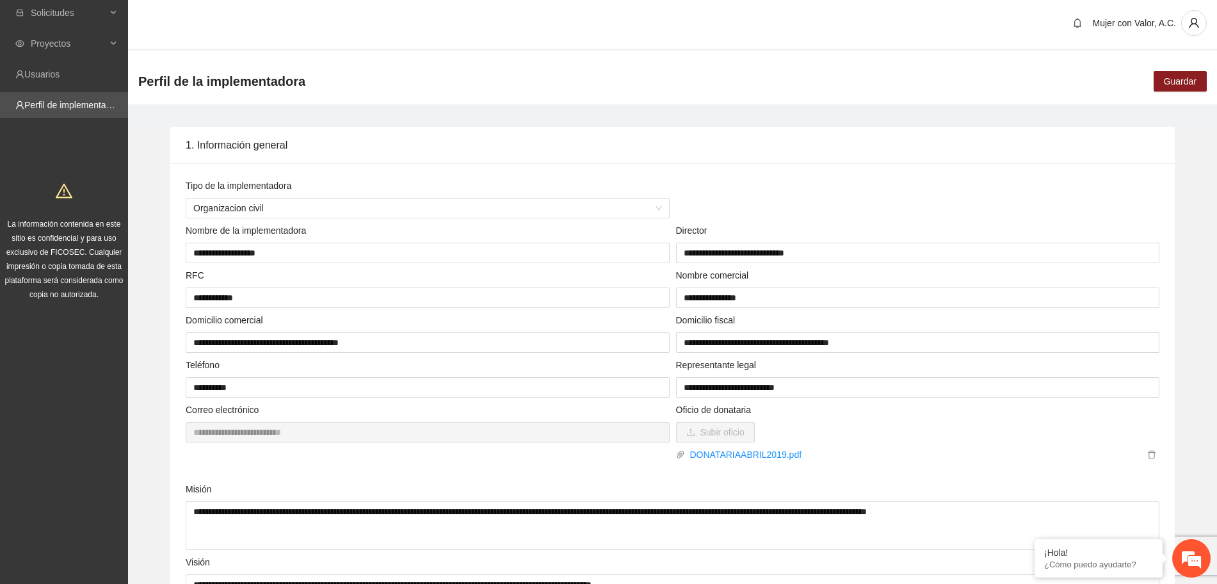
scroll to position [0, 0]
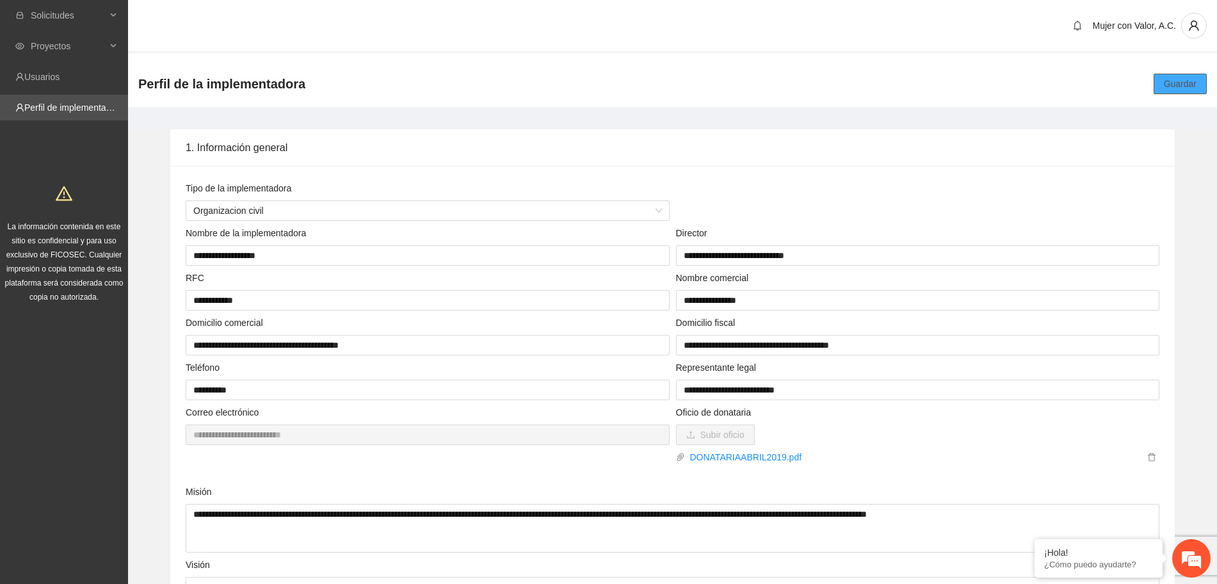
click at [1179, 83] on span "Guardar" at bounding box center [1180, 84] width 33 height 14
